Goal: Task Accomplishment & Management: Use online tool/utility

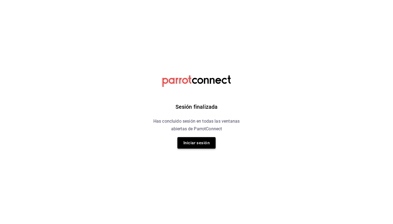
click at [193, 139] on button "Iniciar sesión" at bounding box center [196, 142] width 38 height 11
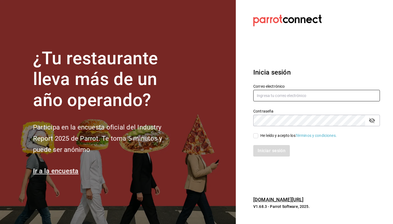
type input "[EMAIL_ADDRESS][DOMAIN_NAME]"
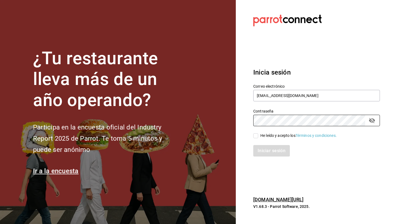
click at [257, 136] on input "He leído y acepto los Términos y condiciones." at bounding box center [255, 135] width 5 height 5
checkbox input "true"
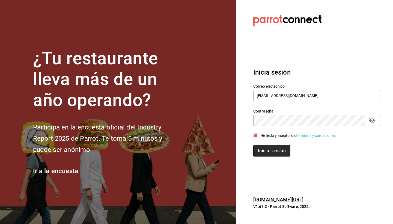
click at [260, 151] on button "Iniciar sesión" at bounding box center [271, 150] width 37 height 11
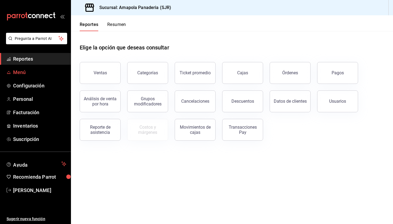
click at [36, 74] on span "Menú" at bounding box center [39, 71] width 53 height 7
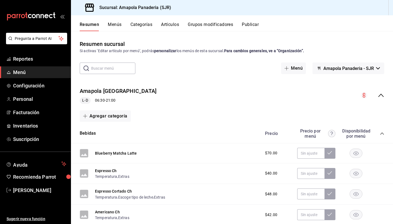
click at [145, 25] on button "Categorías" at bounding box center [141, 26] width 22 height 9
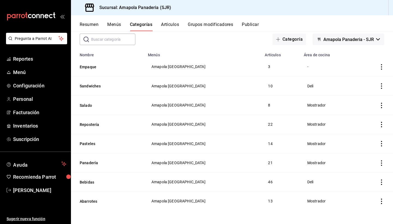
click at [168, 25] on button "Artículos" at bounding box center [170, 26] width 18 height 9
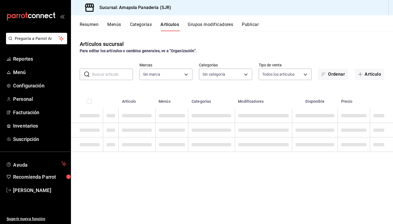
type input "fd167ea7-7224-4c5b-[DATE]-e03c65ddd71c"
type input "ac31a8d4-025f-41b4-ba04-54bf76937bf8,34f4e928-a9cc-4c3e-8621-91ef47076e68,fafb4…"
